Goal: Transaction & Acquisition: Download file/media

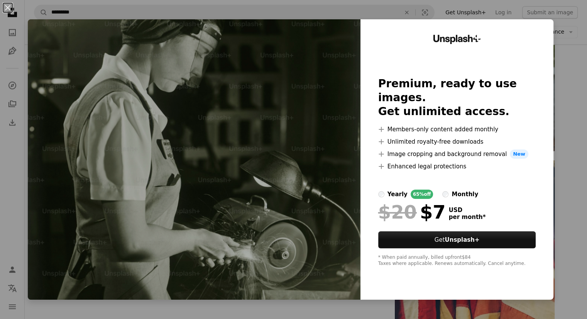
scroll to position [848, 0]
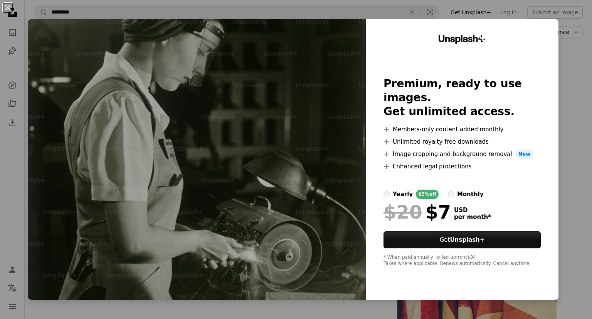
click at [562, 71] on div "An X shape Unsplash+ Premium, ready to use images. Get unlimited access. A plus…" at bounding box center [296, 159] width 592 height 319
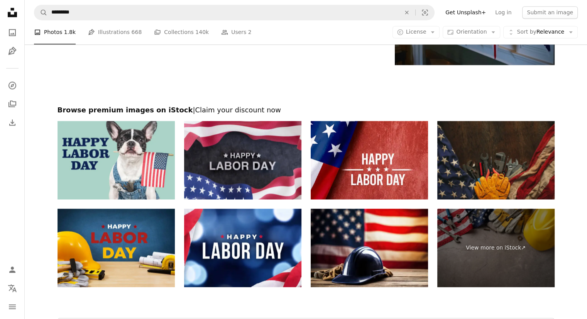
scroll to position [1118, 0]
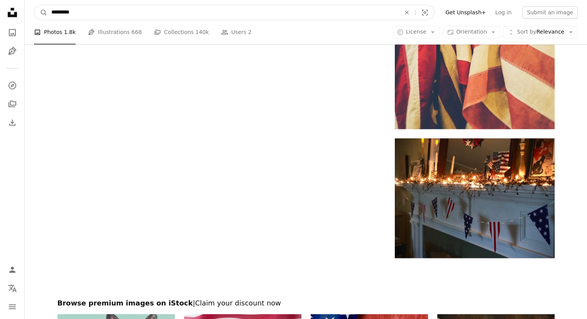
click at [111, 5] on input "*********" at bounding box center [222, 12] width 351 height 15
type input "**********"
click at [34, 5] on button "A magnifying glass" at bounding box center [40, 12] width 13 height 15
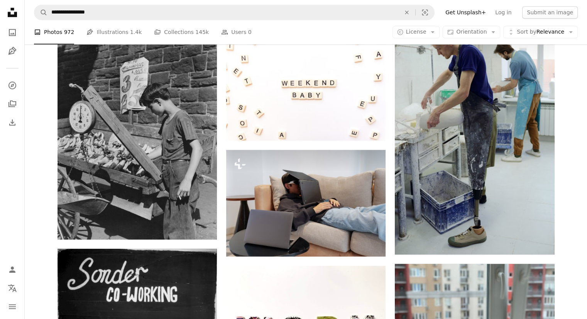
scroll to position [676, 0]
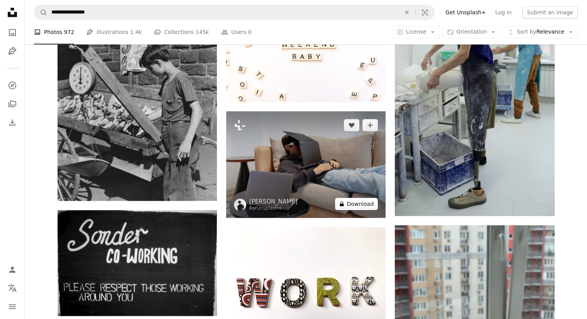
click at [362, 202] on button "A lock Download" at bounding box center [356, 203] width 43 height 12
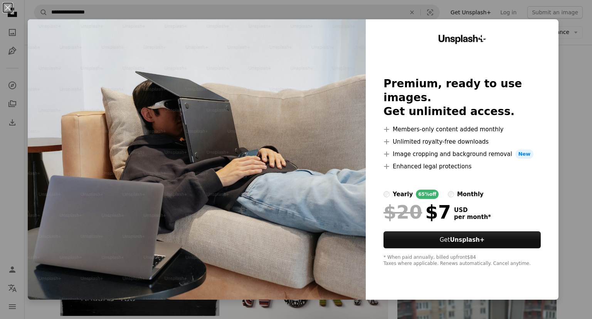
click at [570, 68] on div "An X shape Unsplash+ Premium, ready to use images. Get unlimited access. A plus…" at bounding box center [296, 159] width 592 height 319
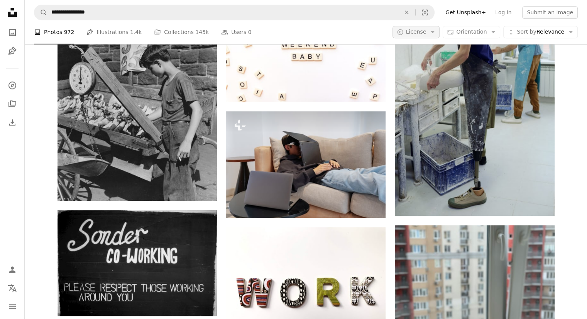
click at [436, 35] on icon "Arrow down" at bounding box center [432, 32] width 7 height 7
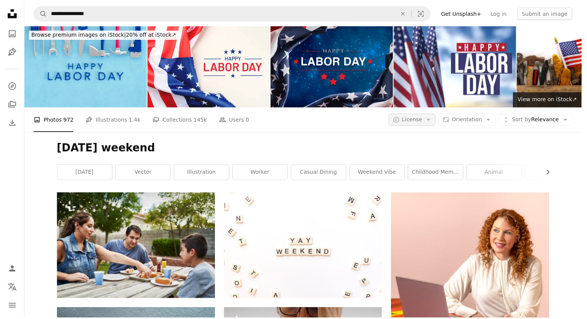
scroll to position [676, 0]
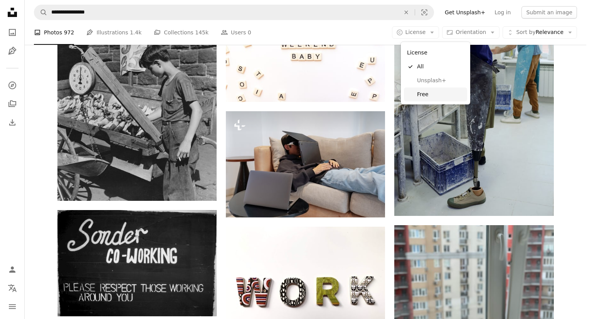
click at [419, 97] on span "Free" at bounding box center [440, 95] width 47 height 8
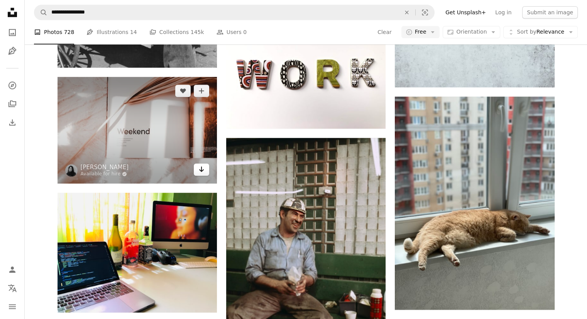
scroll to position [1080, 0]
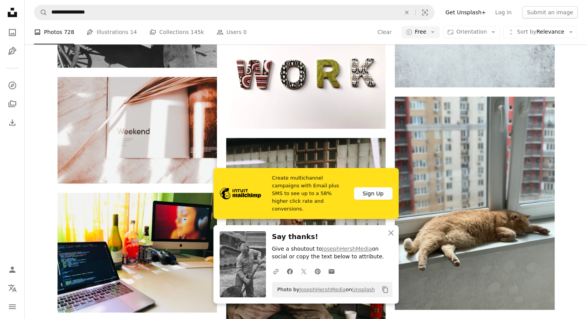
click at [383, 288] on icon "Copy to clipboard" at bounding box center [384, 289] width 5 height 7
